Goal: Task Accomplishment & Management: Complete application form

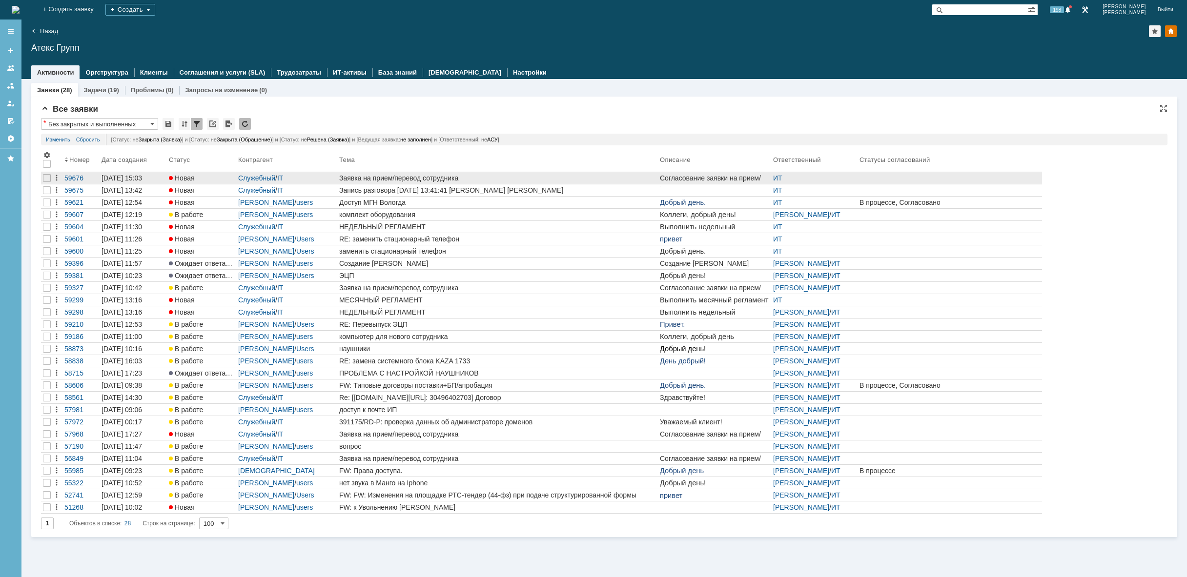
click at [398, 177] on div "Заявка на прием/перевод сотрудника" at bounding box center [497, 178] width 317 height 8
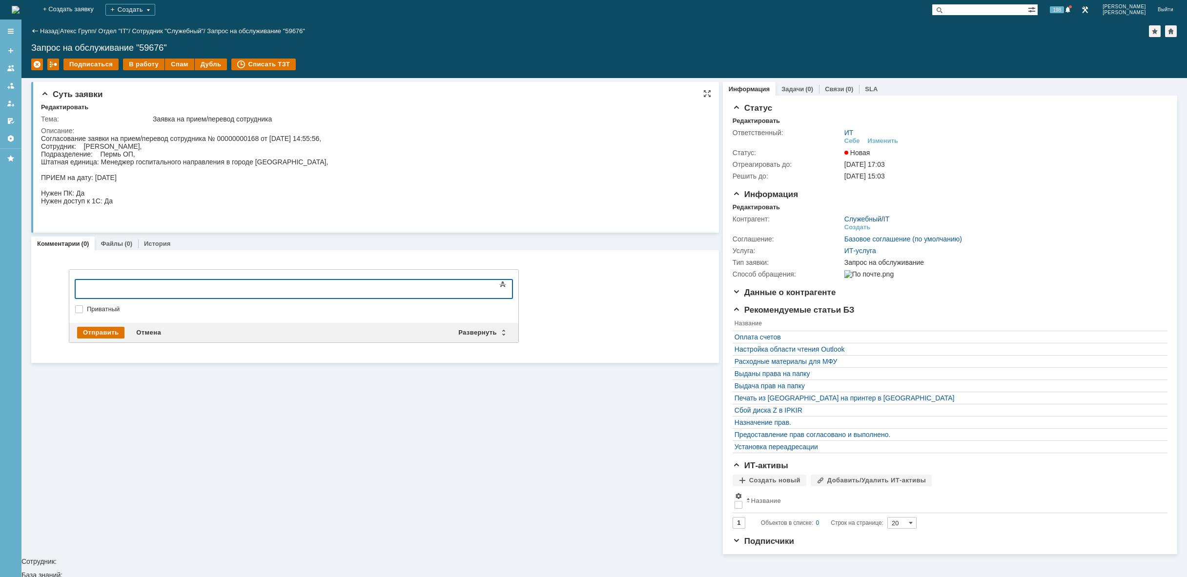
drag, startPoint x: 609, startPoint y: 144, endPoint x: 611, endPoint y: 162, distance: 18.1
click at [609, 145] on html "Согласование заявки на прием/перевод сотрудника № 00000000168 от [DATE] 14:55:5…" at bounding box center [372, 178] width 663 height 86
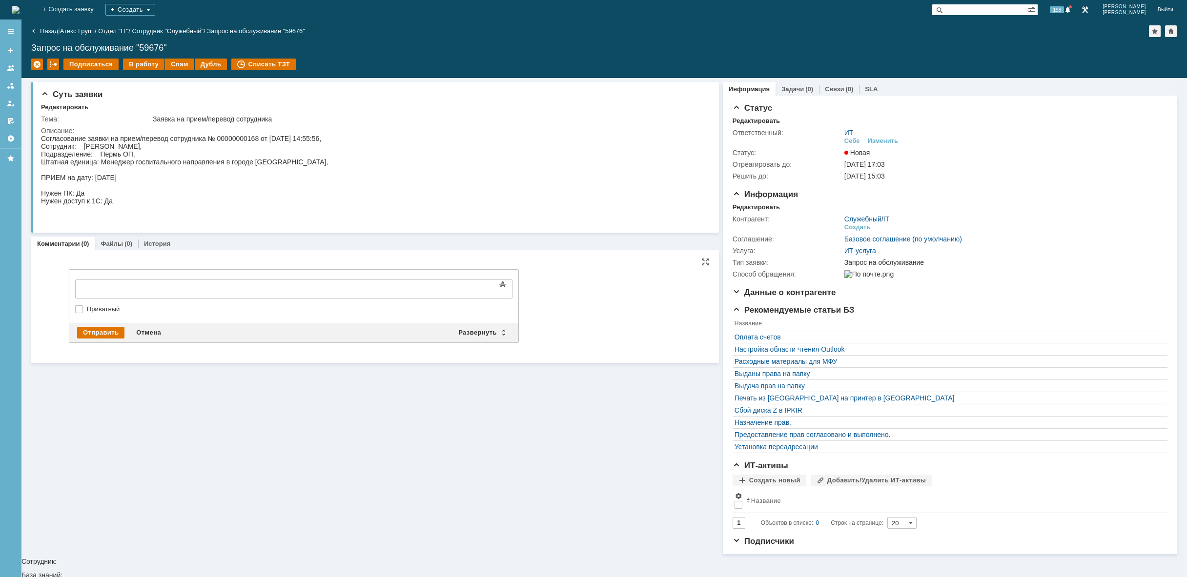
click at [145, 280] on div "Текст" at bounding box center [293, 278] width 437 height 3
click at [148, 287] on div at bounding box center [154, 288] width 139 height 8
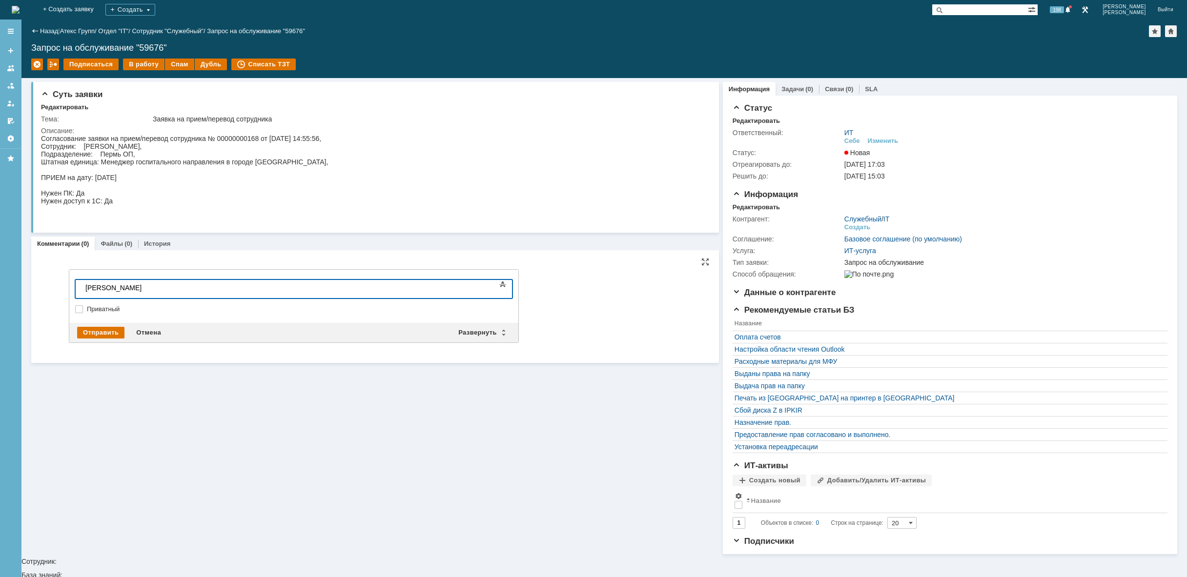
scroll to position [228, 4]
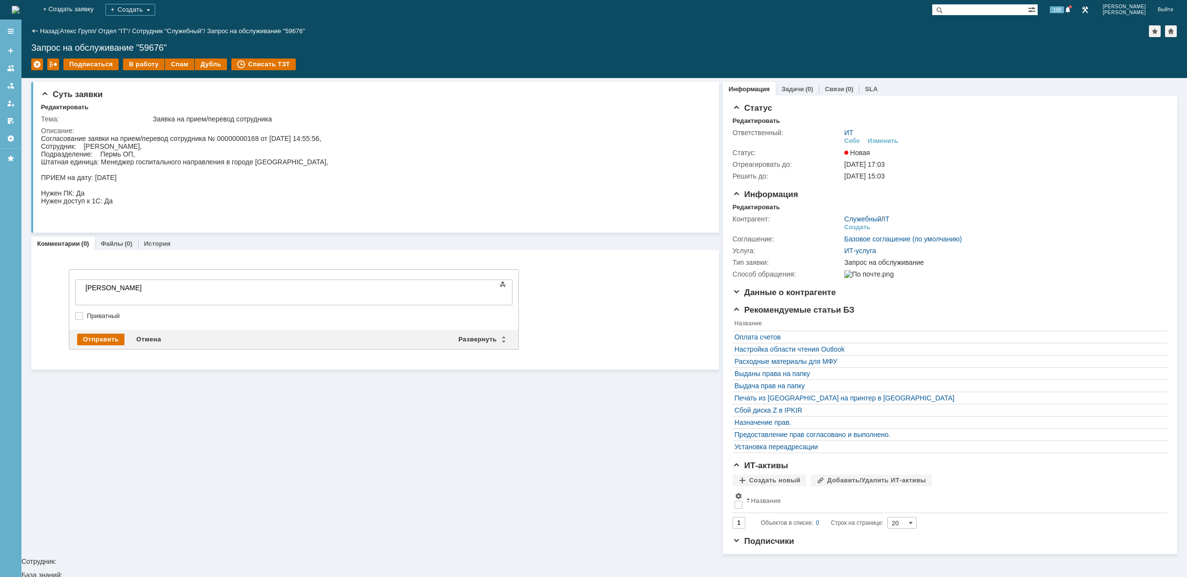
click at [129, 300] on body "[PERSON_NAME]" at bounding box center [154, 291] width 146 height 23
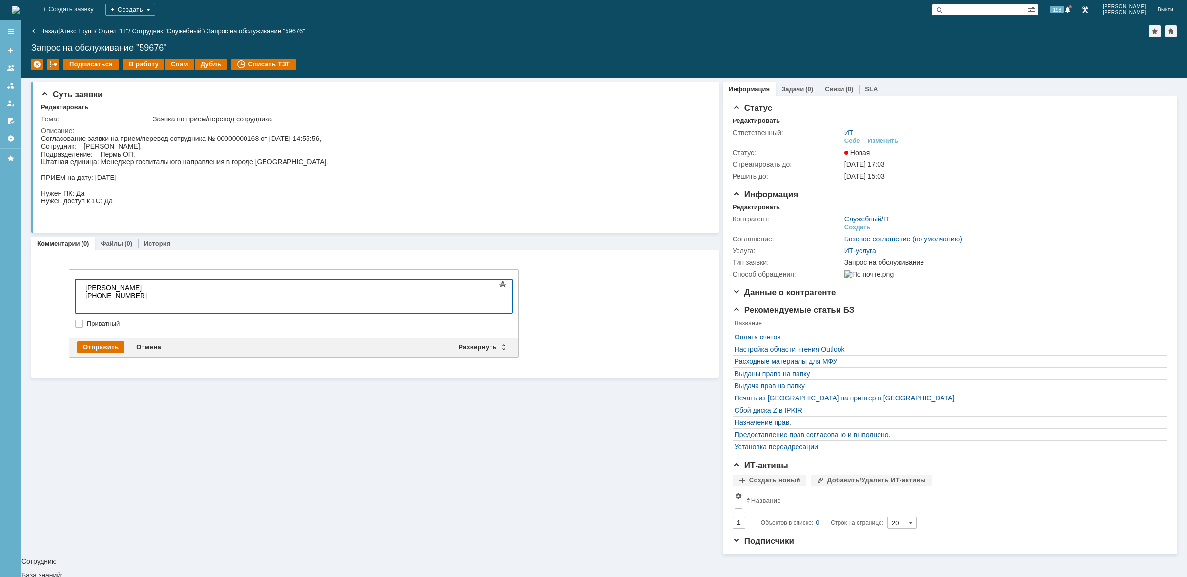
scroll to position [89, 4]
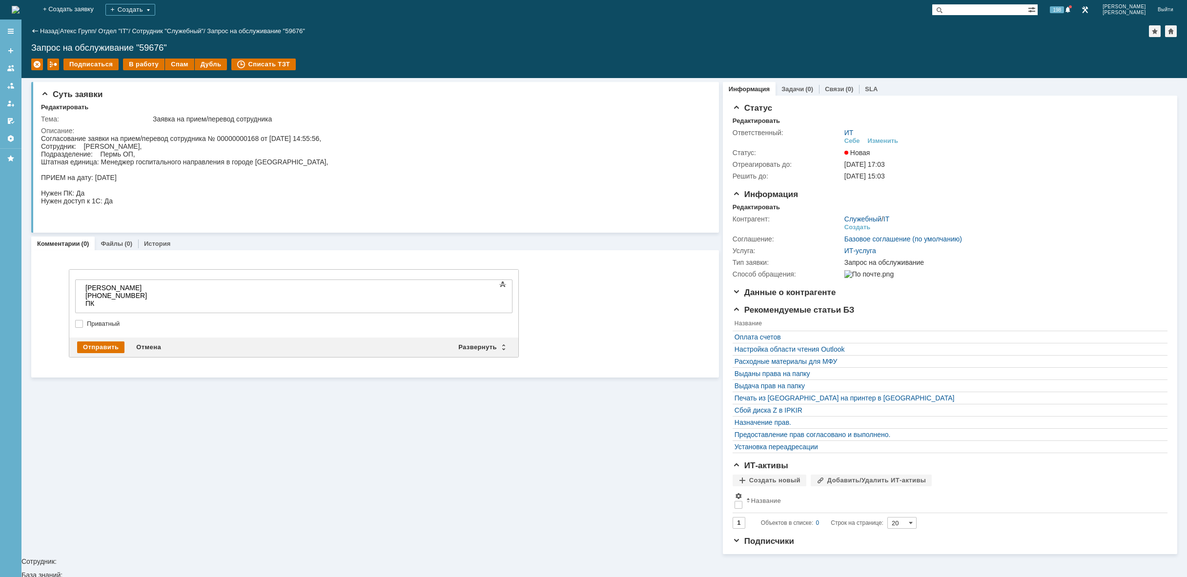
click at [105, 303] on div "ПК" at bounding box center [154, 304] width 139 height 8
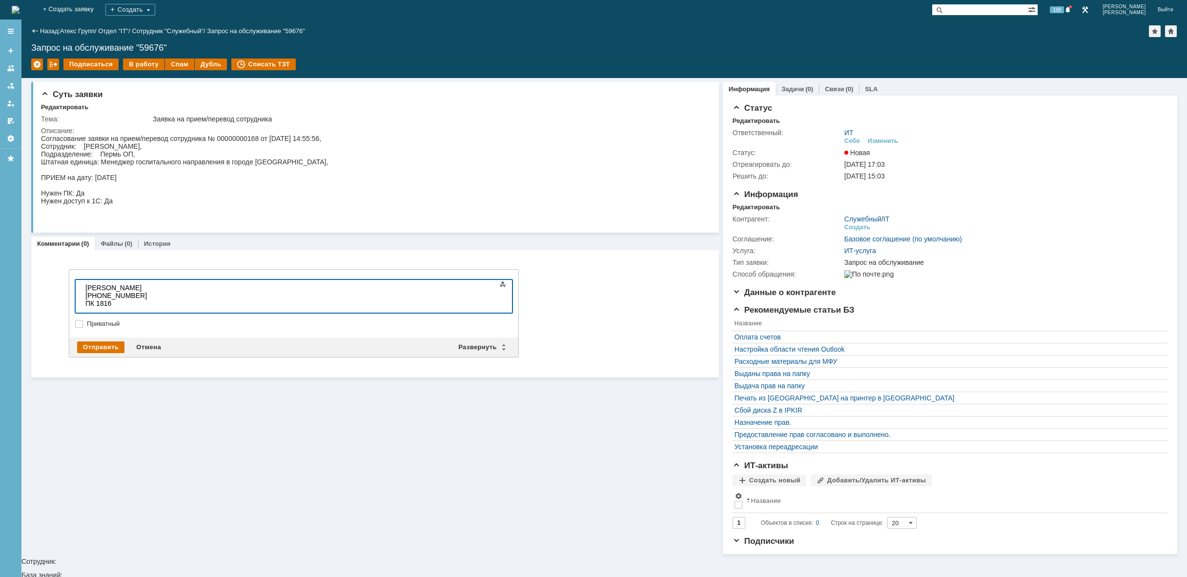
scroll to position [15, 2]
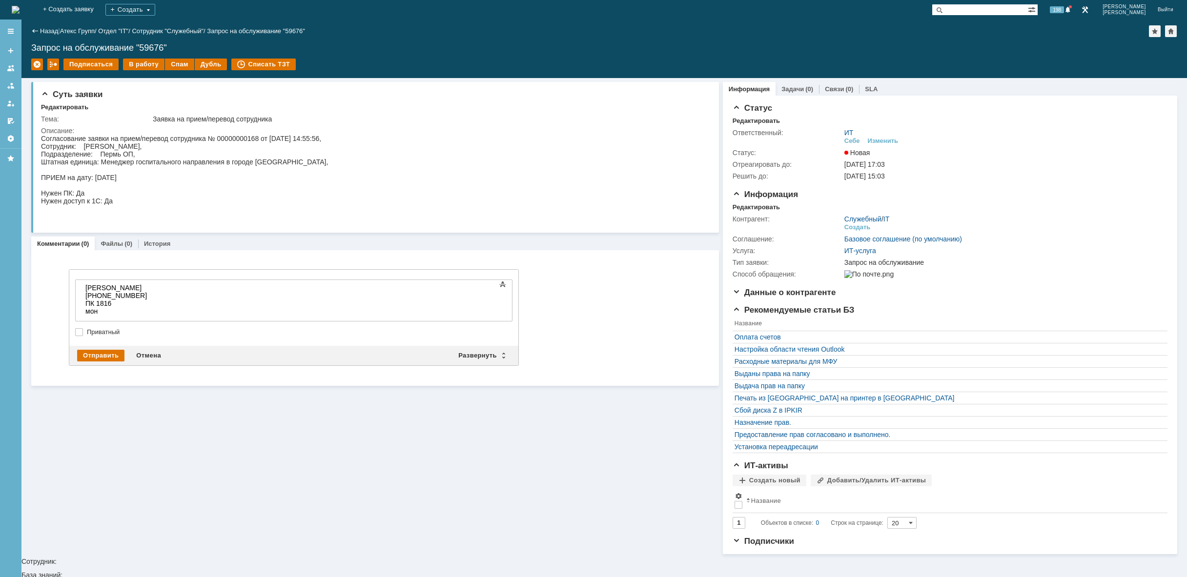
click at [115, 311] on div "мон" at bounding box center [154, 311] width 139 height 8
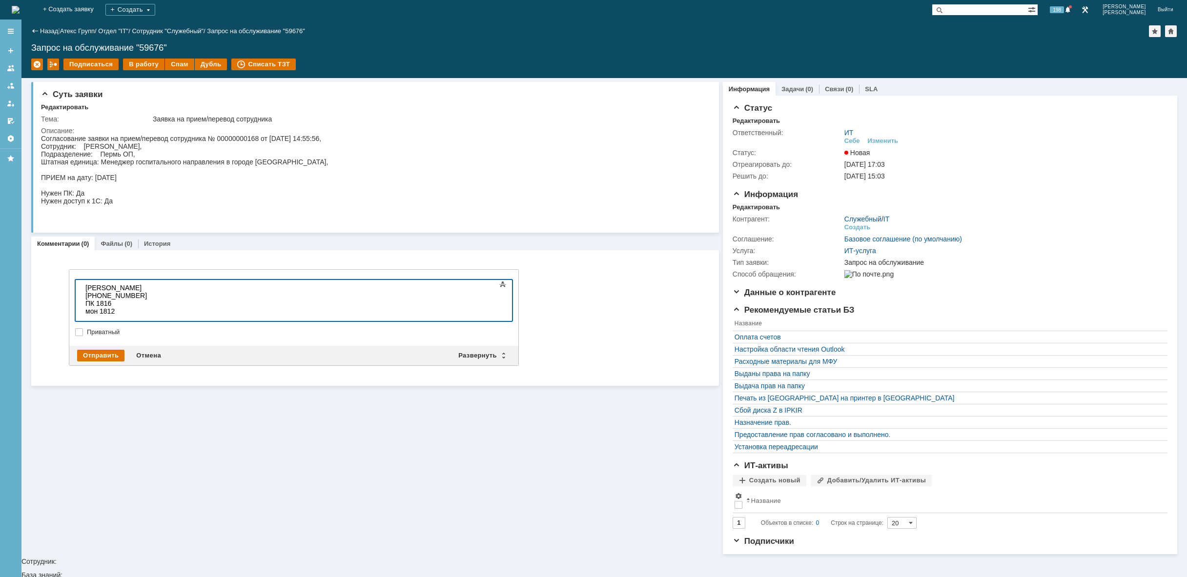
scroll to position [14, 2]
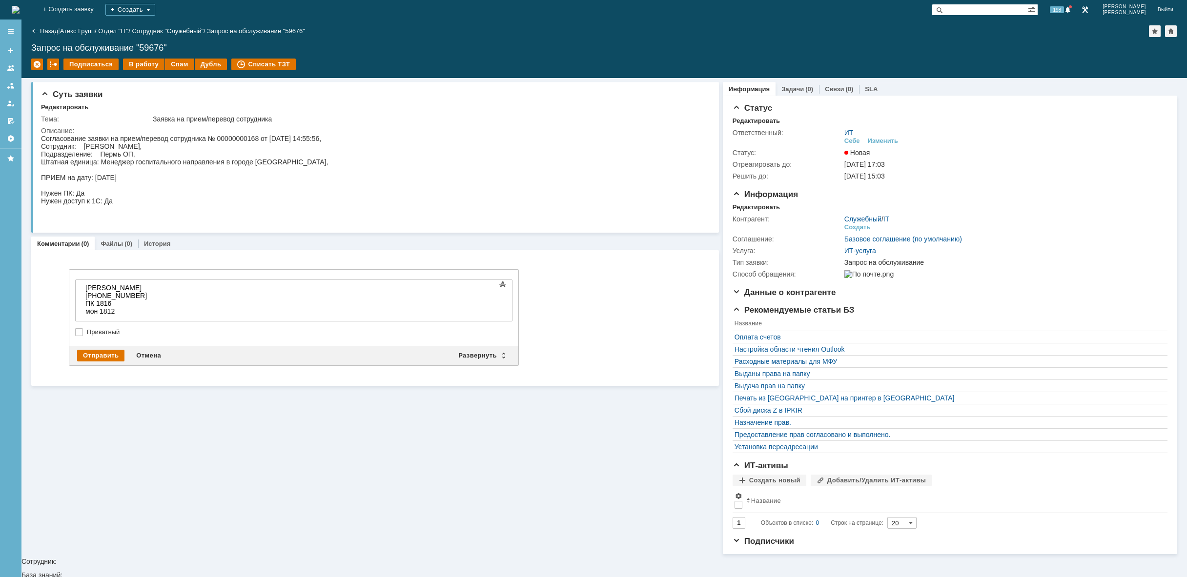
click at [106, 297] on div "[PHONE_NUMBER]" at bounding box center [154, 296] width 139 height 8
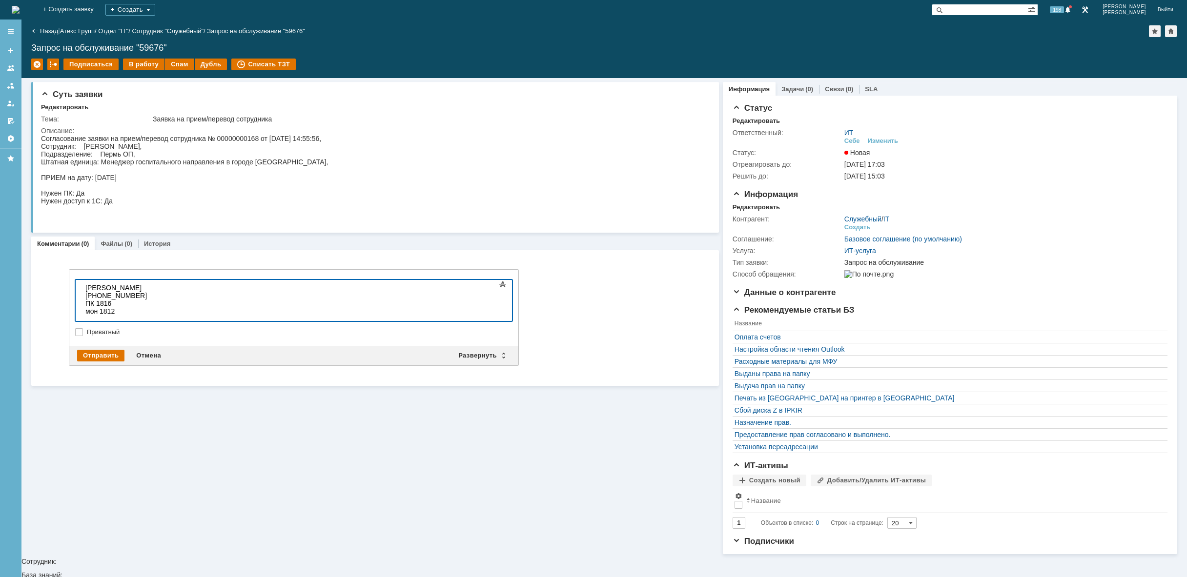
click at [101, 293] on div "[PHONE_NUMBER]" at bounding box center [154, 296] width 139 height 8
click at [107, 355] on div "Отправить" at bounding box center [100, 356] width 47 height 12
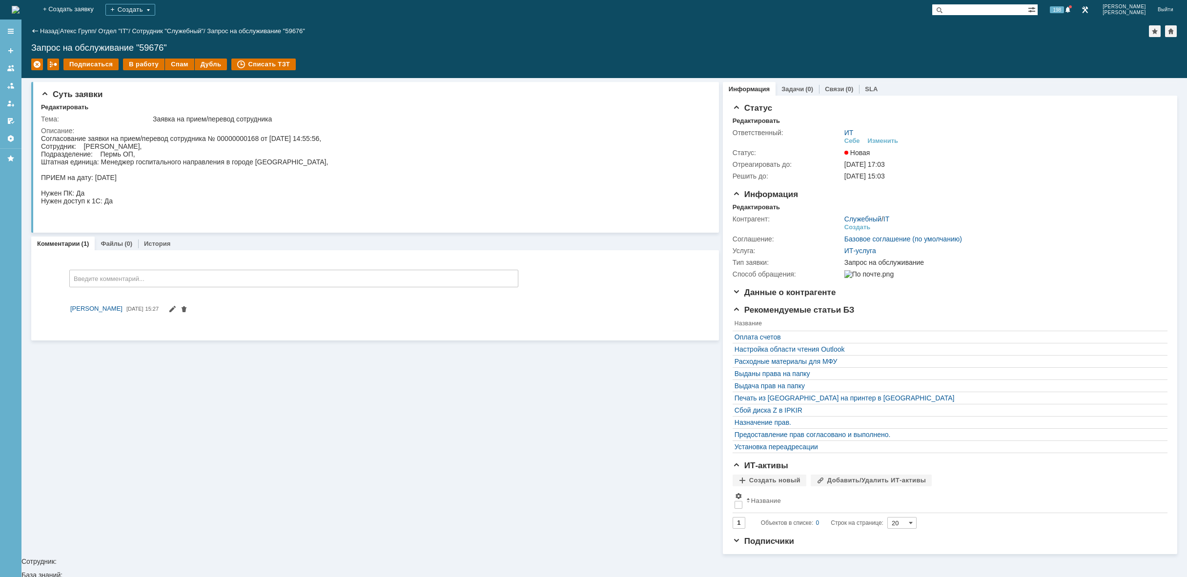
scroll to position [0, 0]
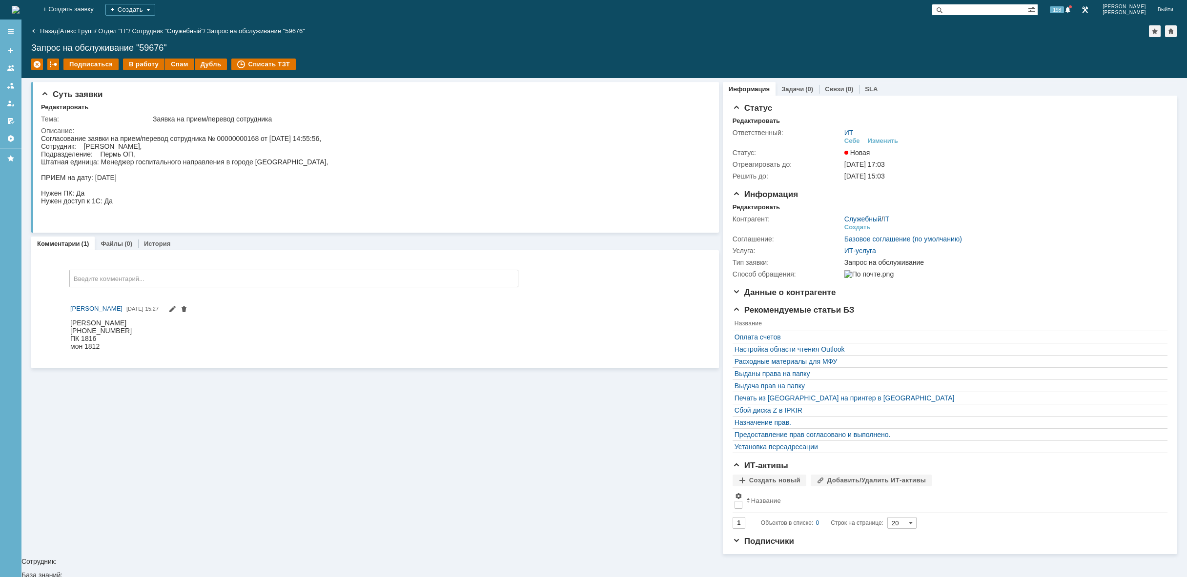
click at [20, 9] on img at bounding box center [16, 10] width 8 height 8
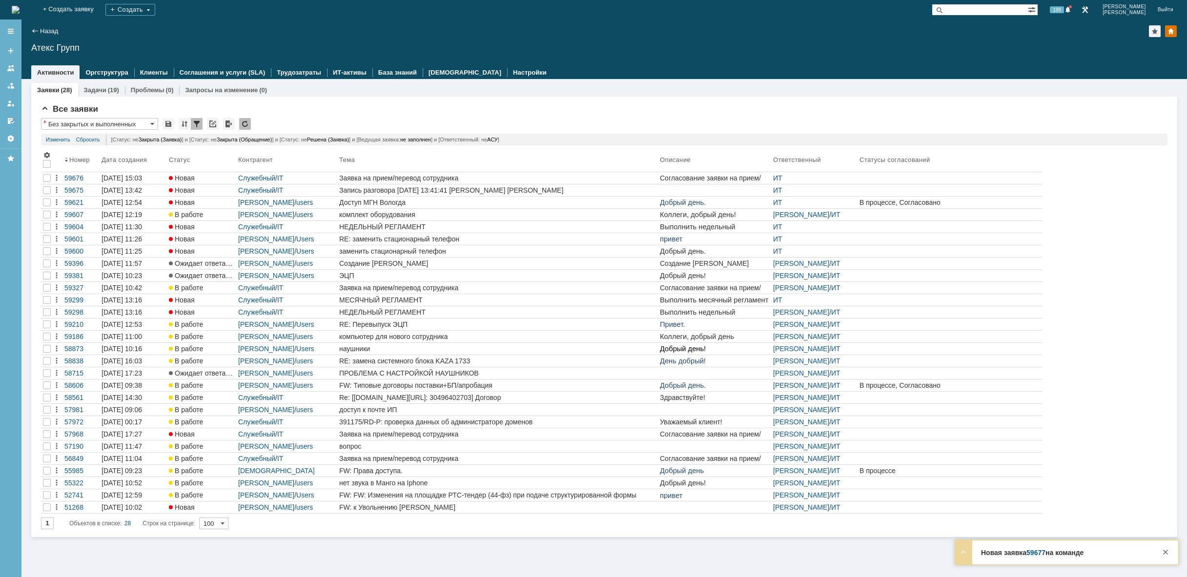
click at [20, 10] on img at bounding box center [16, 10] width 8 height 8
